Goal: Communication & Community: Connect with others

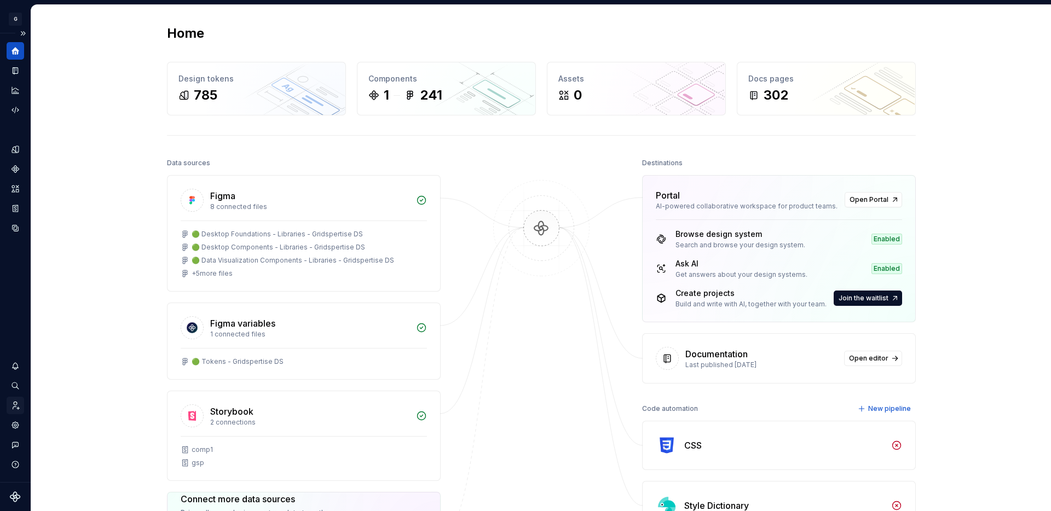
click at [14, 404] on icon "Invite team" at bounding box center [15, 406] width 10 height 10
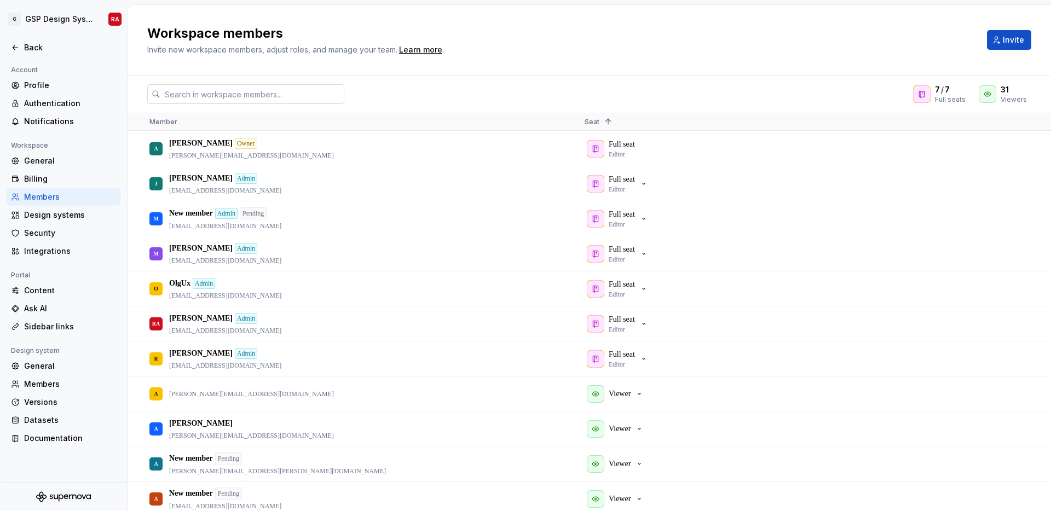
click at [232, 90] on input "text" at bounding box center [252, 94] width 184 height 20
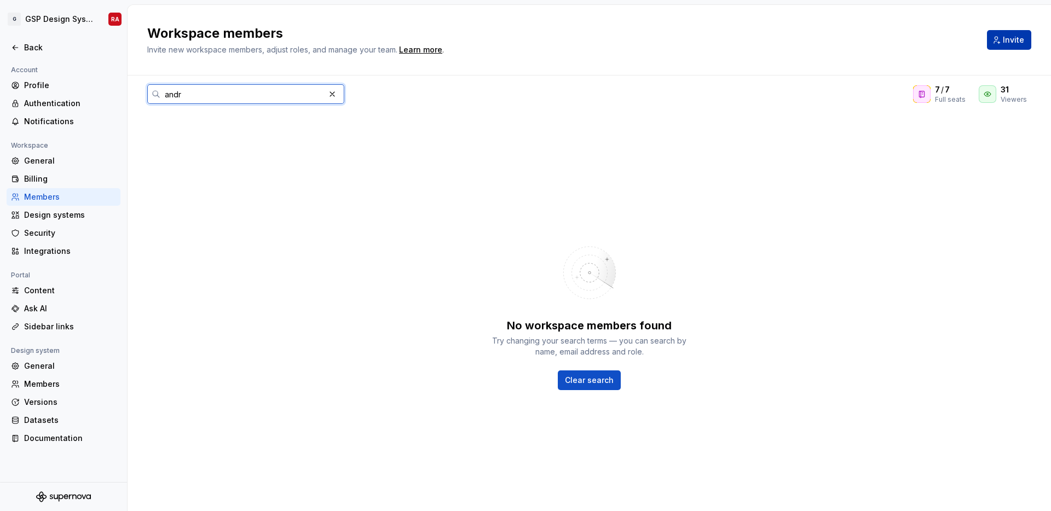
type input "andr"
click at [1009, 46] on button "Invite" at bounding box center [1009, 40] width 44 height 20
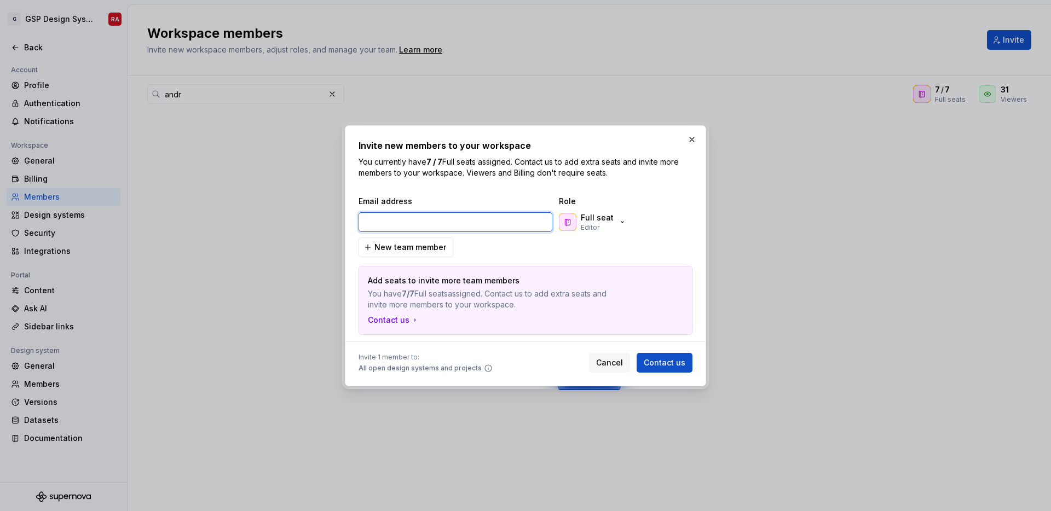
paste input "[PERSON_NAME][EMAIL_ADDRESS][DOMAIN_NAME]"
type input "[PERSON_NAME][EMAIL_ADDRESS][DOMAIN_NAME]"
click at [614, 219] on div "Full seat Editor" at bounding box center [593, 222] width 68 height 20
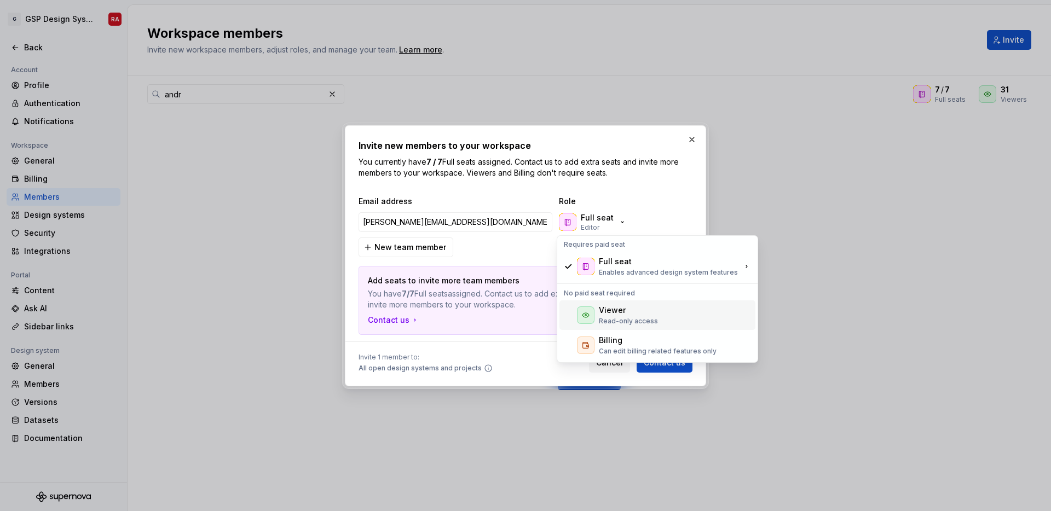
click at [620, 310] on div "Viewer" at bounding box center [612, 310] width 27 height 11
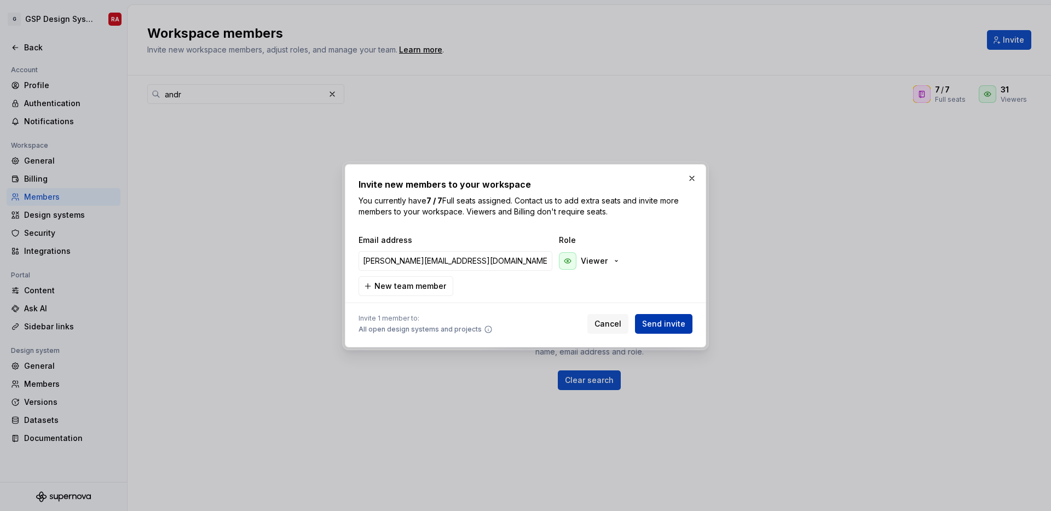
click at [674, 327] on span "Send invite" at bounding box center [663, 324] width 43 height 11
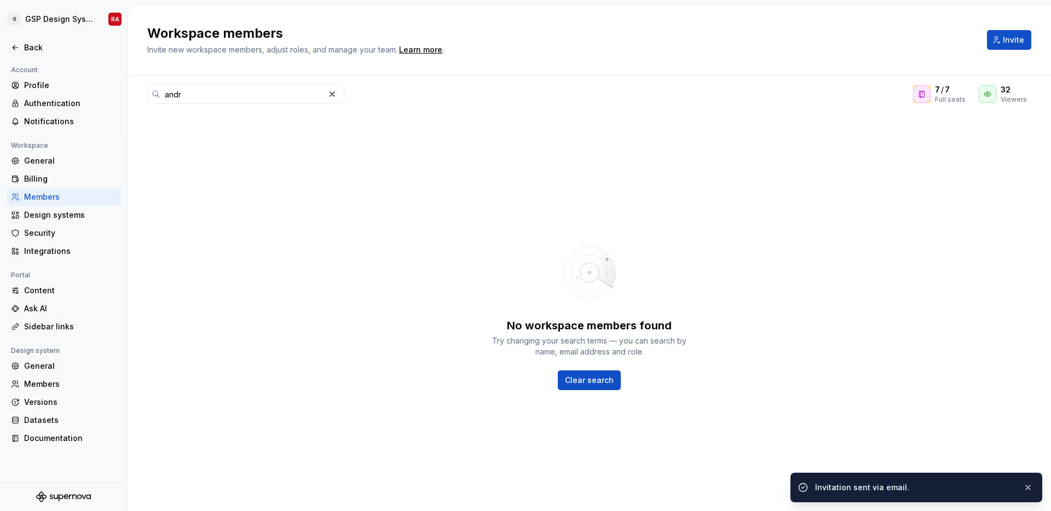
click at [768, 250] on div "No workspace members found Try changing your search terms — you can search by n…" at bounding box center [589, 312] width 923 height 398
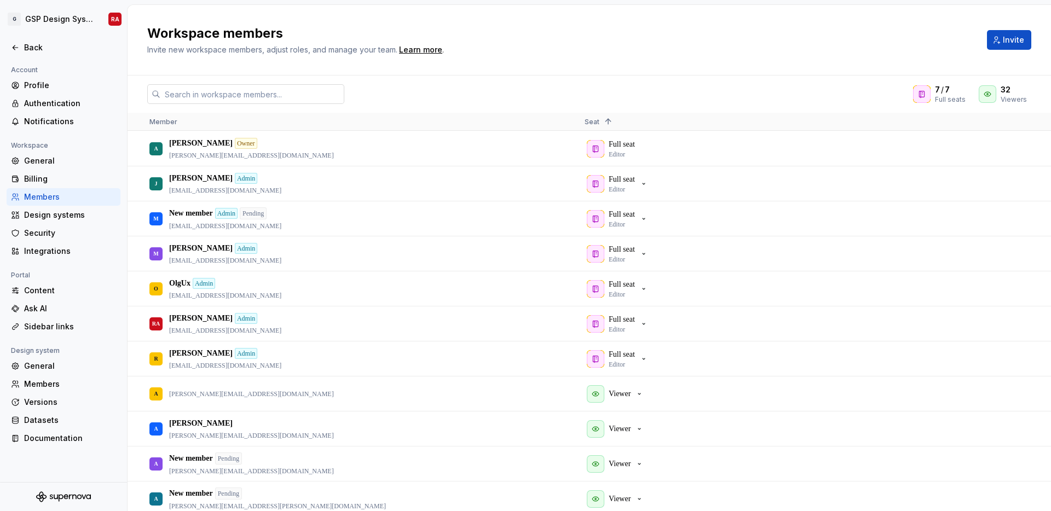
click at [265, 88] on input "text" at bounding box center [252, 94] width 184 height 20
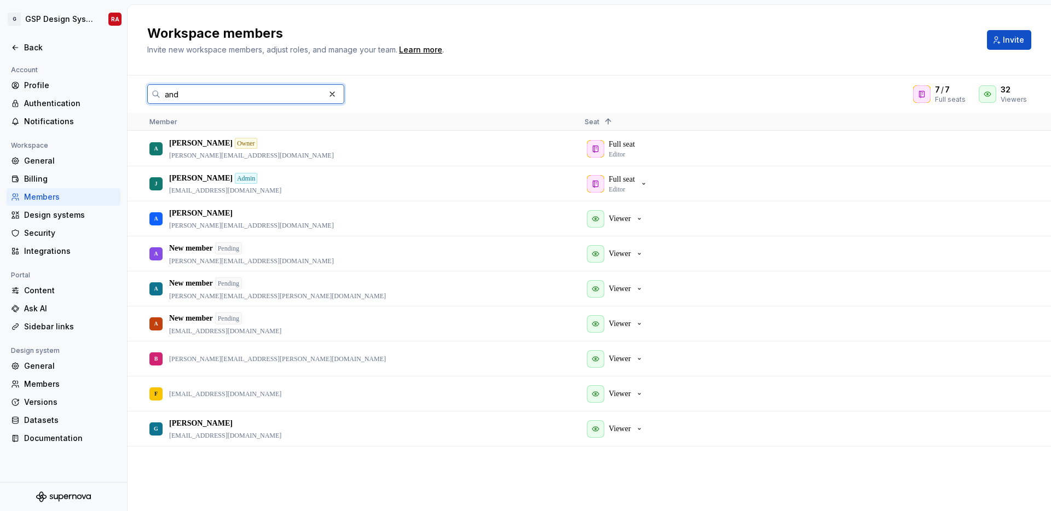
type input "andr"
